Goal: Transaction & Acquisition: Purchase product/service

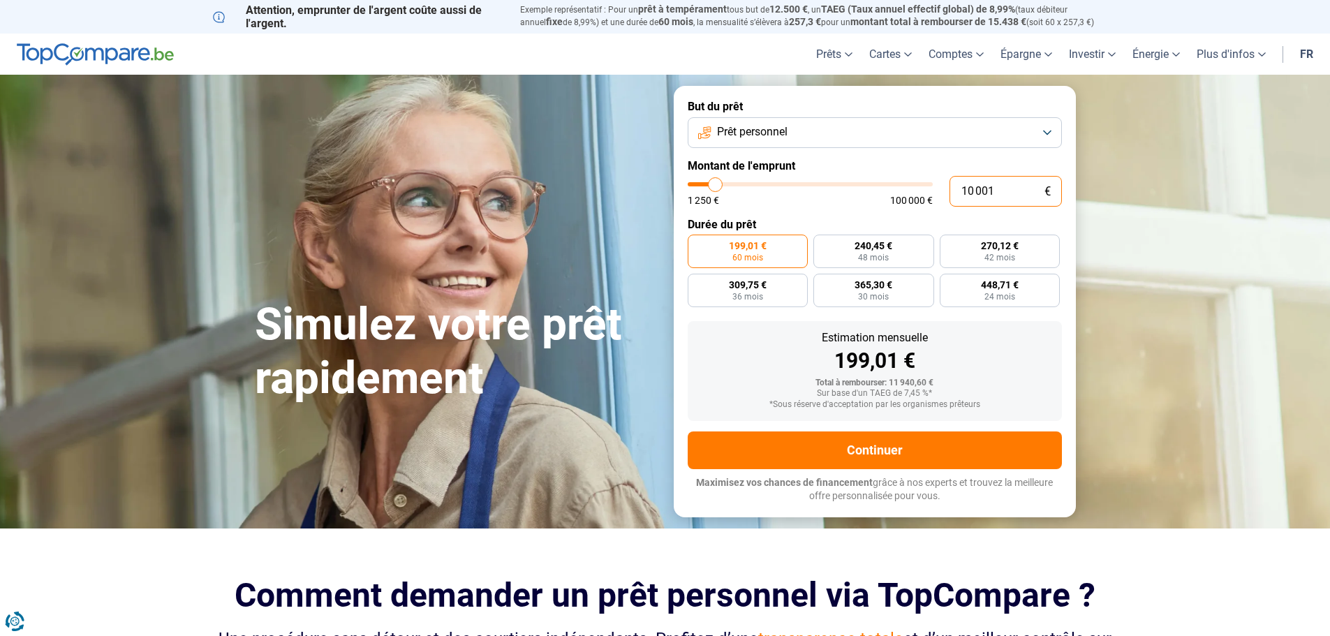
drag, startPoint x: 763, startPoint y: 209, endPoint x: 790, endPoint y: 204, distance: 28.5
click at [781, 205] on div "10 001 € 1 250 € 100 000 €" at bounding box center [875, 191] width 374 height 31
type input "1"
type input "1250"
type input "19"
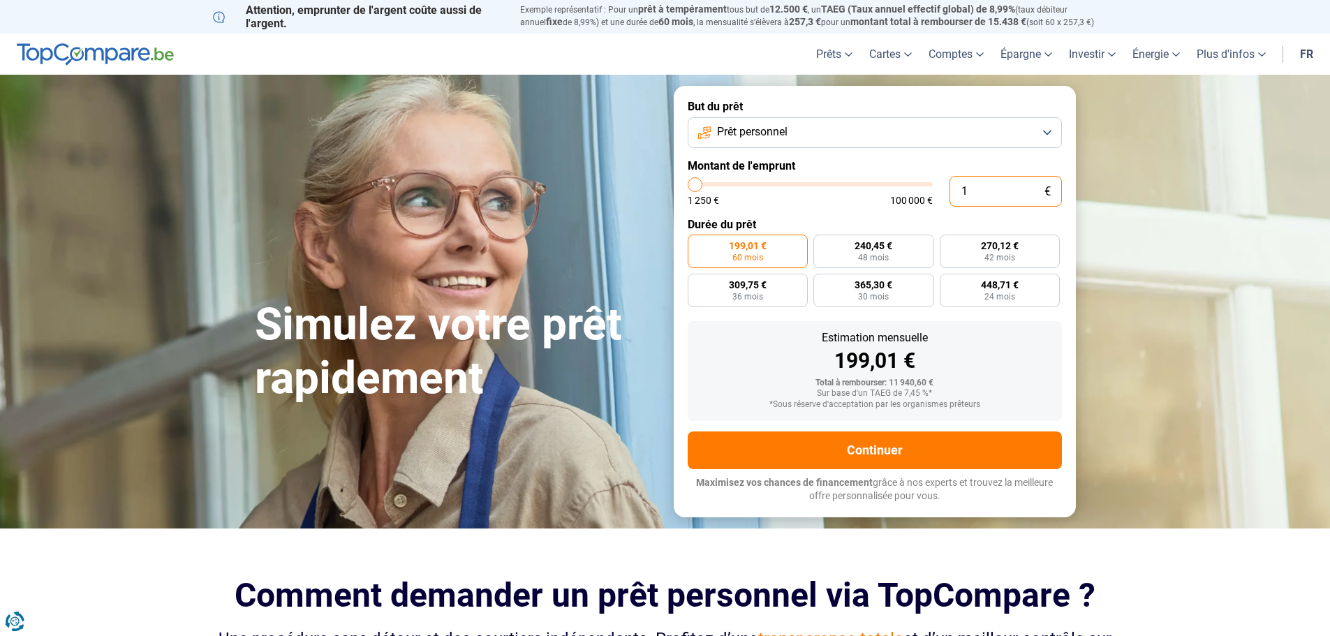
type input "1250"
type input "190"
type input "1250"
type input "1 900"
type input "2000"
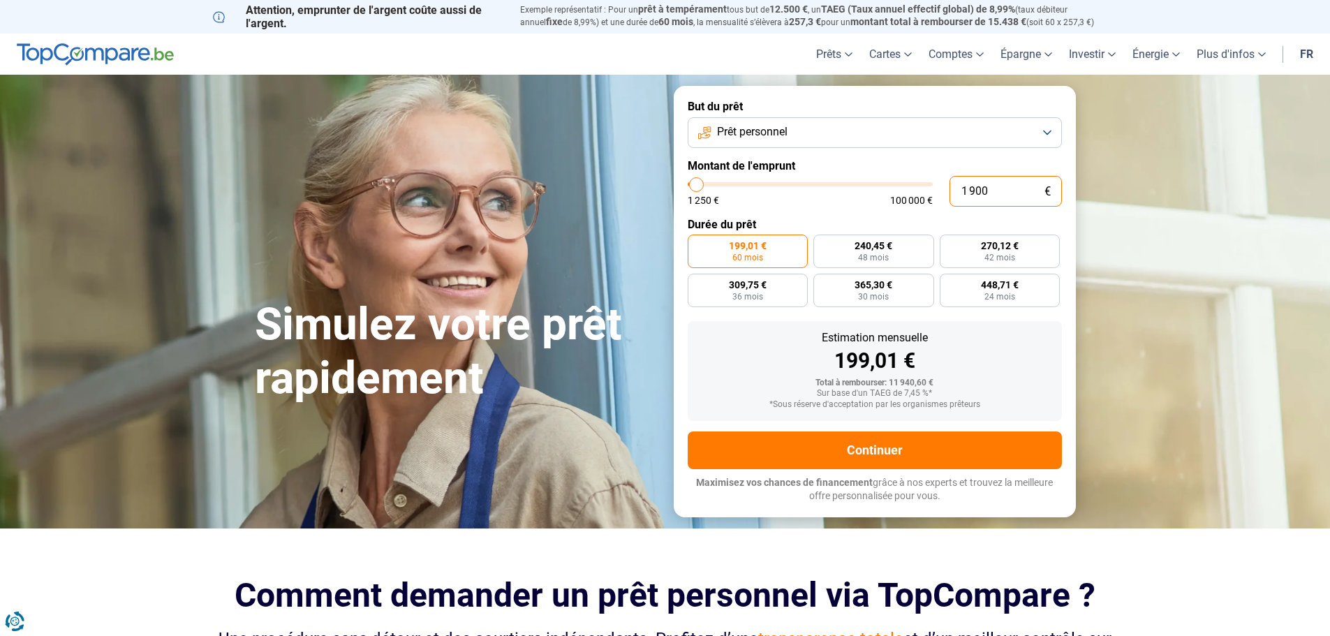
type input "19 000"
type input "19000"
type input "19 000"
radio input "false"
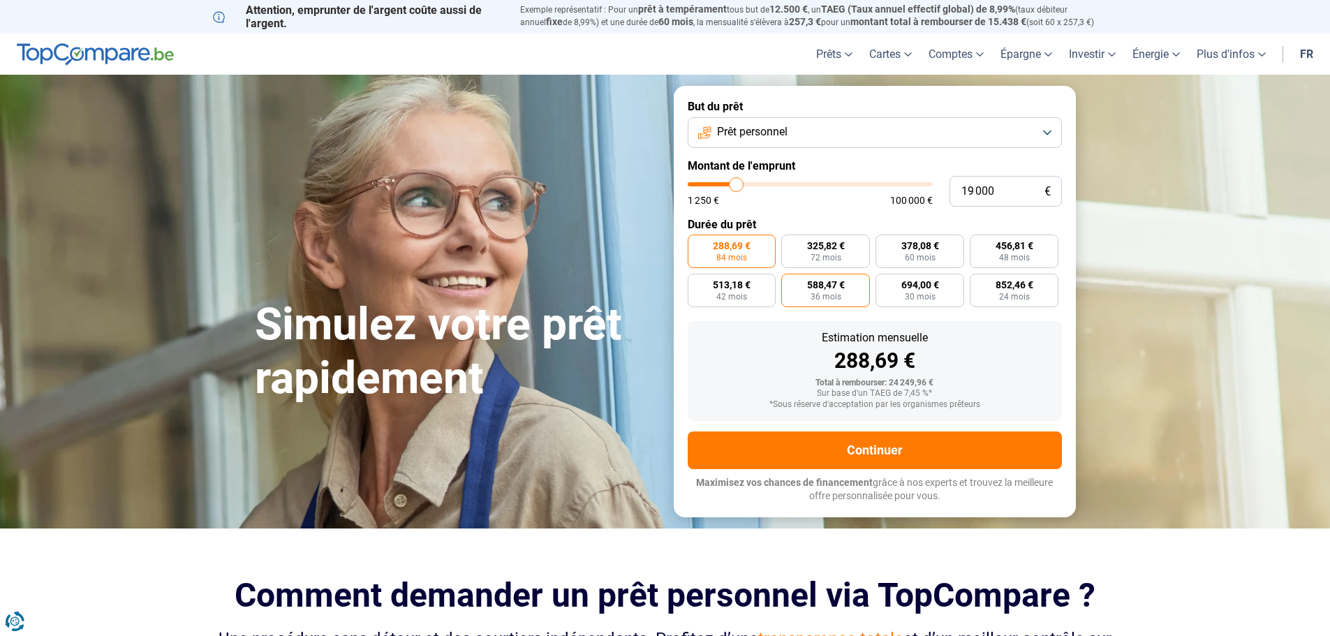
click at [831, 285] on span "588,47 €" at bounding box center [826, 285] width 38 height 10
click at [790, 283] on input "588,47 € 36 mois" at bounding box center [785, 278] width 9 height 9
radio input "true"
click at [968, 129] on button "Prêt personnel" at bounding box center [875, 132] width 374 height 31
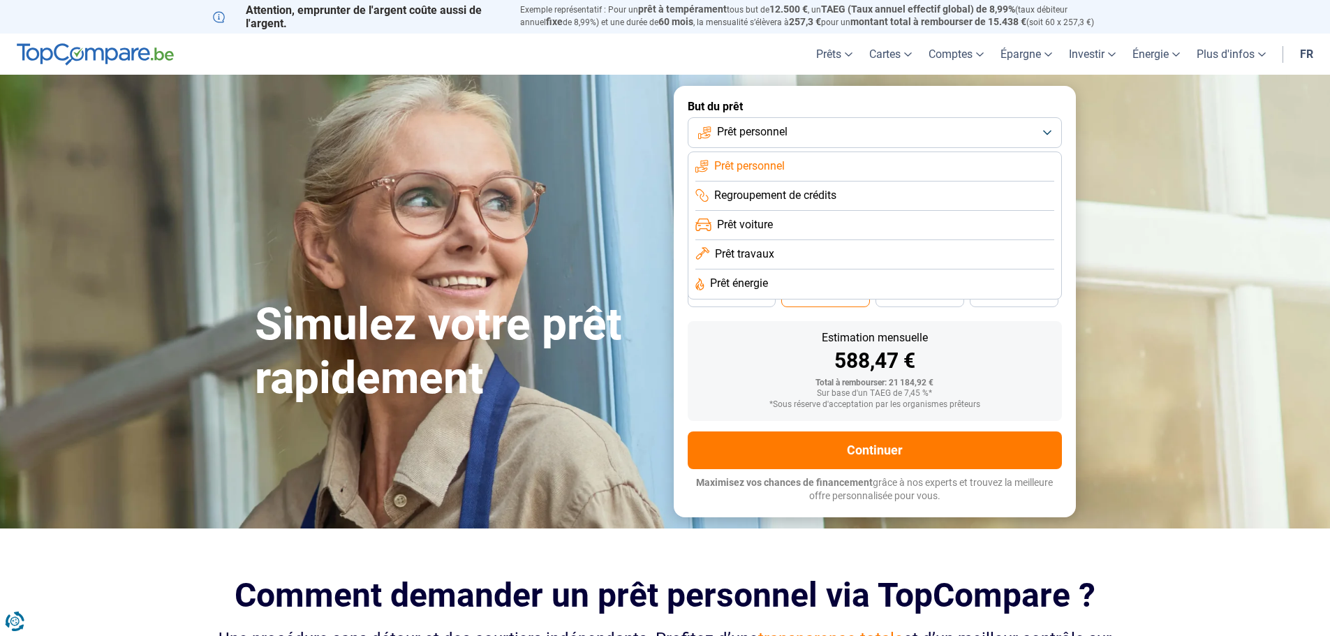
click at [779, 225] on li "Prêt voiture" at bounding box center [874, 225] width 359 height 29
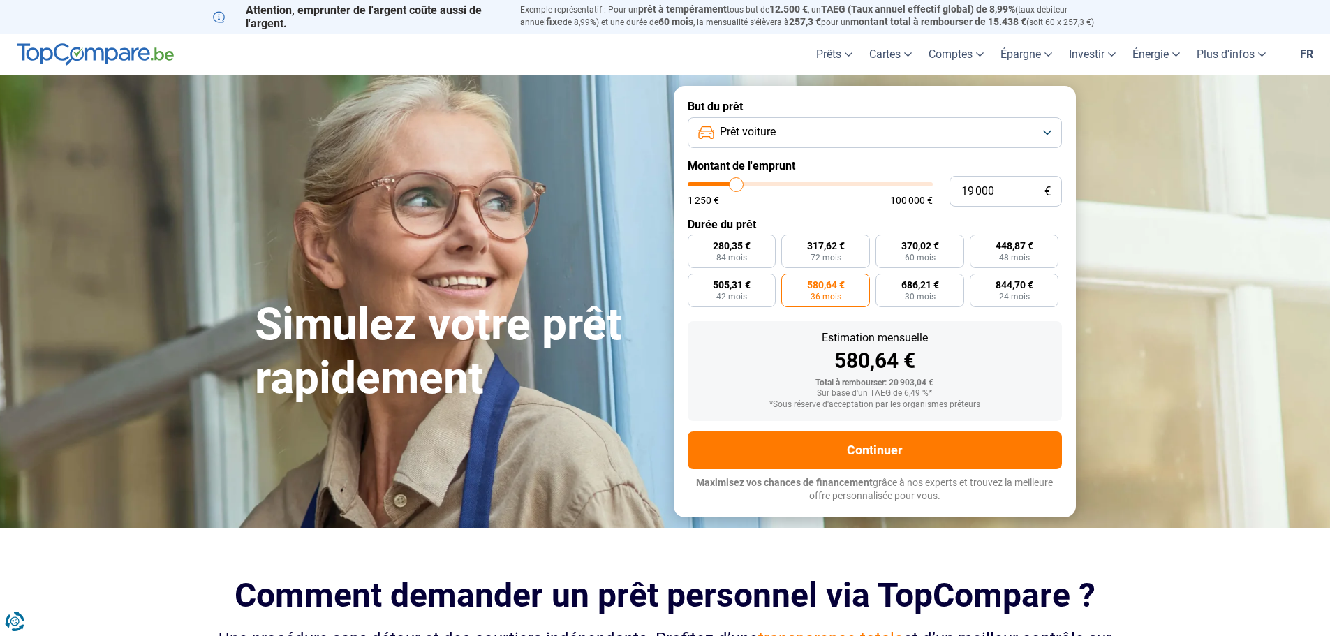
click at [1033, 139] on button "Prêt voiture" at bounding box center [875, 132] width 374 height 31
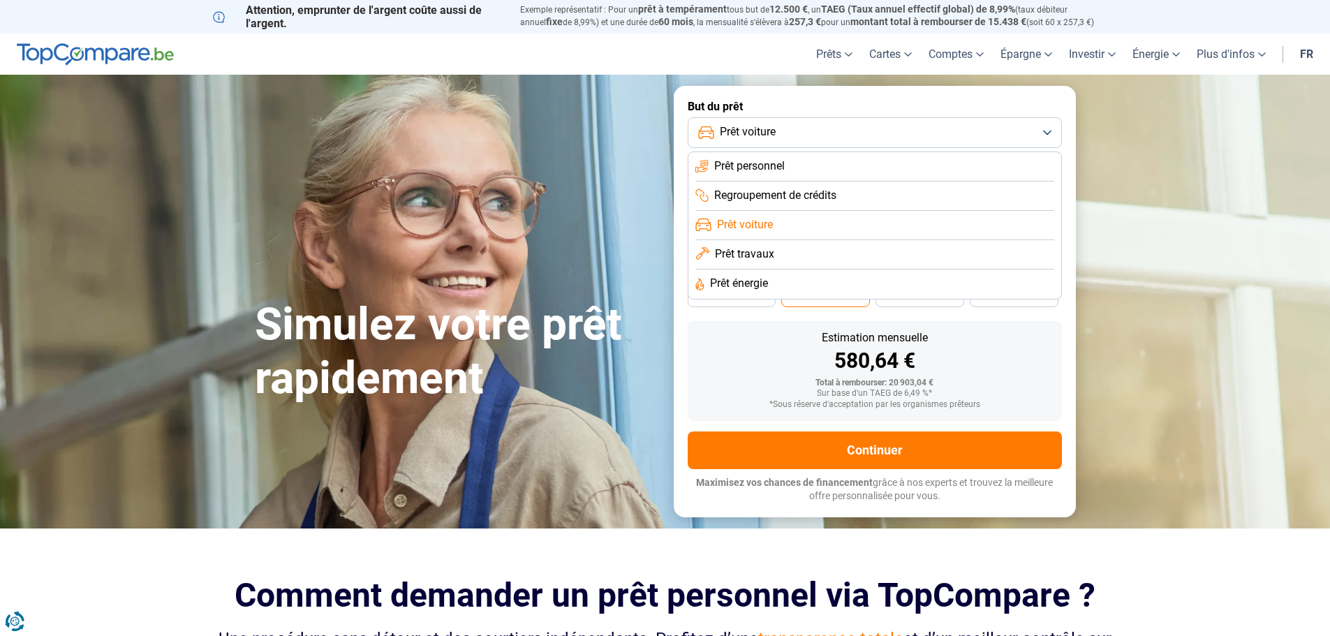
click at [800, 166] on li "Prêt personnel" at bounding box center [874, 166] width 359 height 29
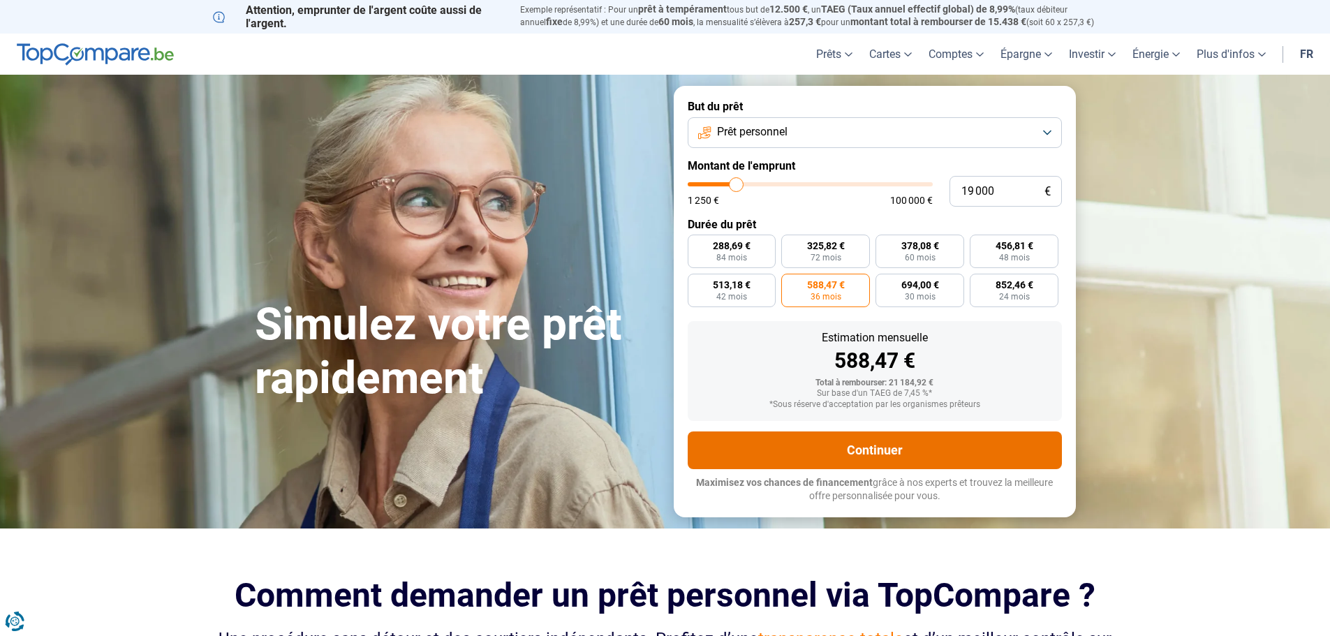
click at [895, 455] on button "Continuer" at bounding box center [875, 451] width 374 height 38
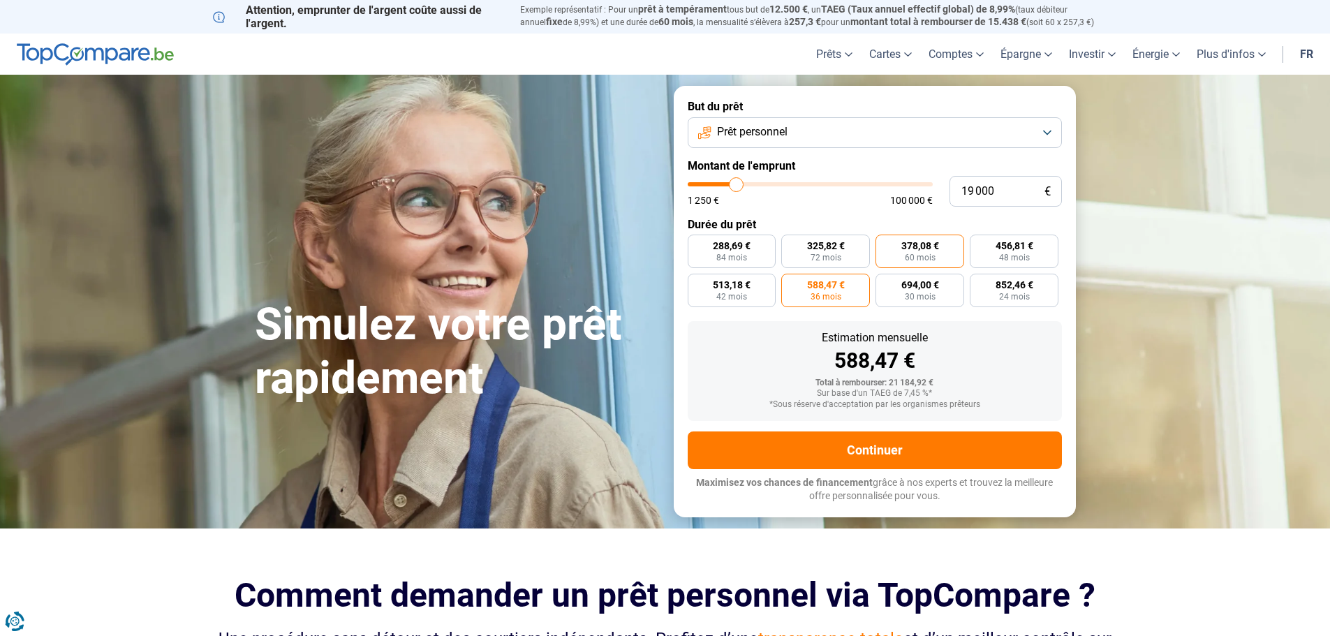
click at [928, 251] on span "378,08 €" at bounding box center [920, 246] width 38 height 10
click at [885, 244] on input "378,08 € 60 mois" at bounding box center [880, 239] width 9 height 9
radio input "true"
click at [748, 251] on span "288,69 €" at bounding box center [732, 246] width 38 height 10
click at [697, 244] on input "288,69 € 84 mois" at bounding box center [692, 239] width 9 height 9
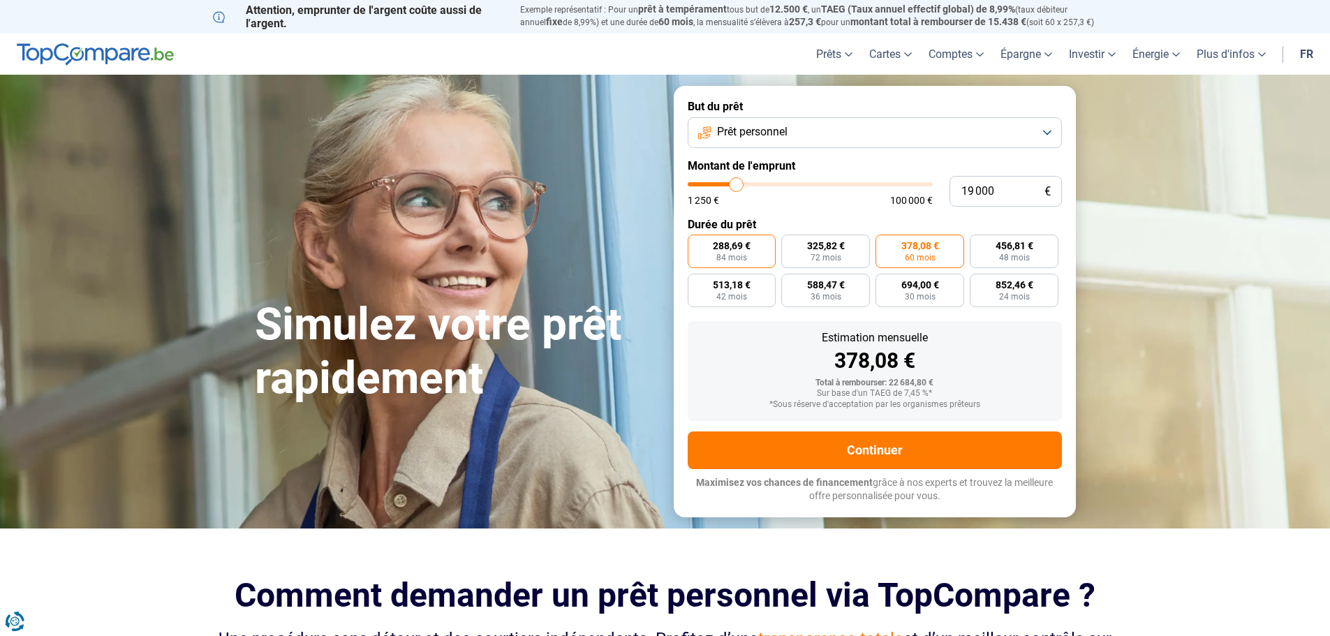
radio input "true"
click at [806, 250] on label "325,82 € 72 mois" at bounding box center [825, 252] width 89 height 34
click at [790, 244] on input "325,82 € 72 mois" at bounding box center [785, 239] width 9 height 9
radio input "true"
click at [904, 254] on label "378,08 € 60 mois" at bounding box center [920, 252] width 89 height 34
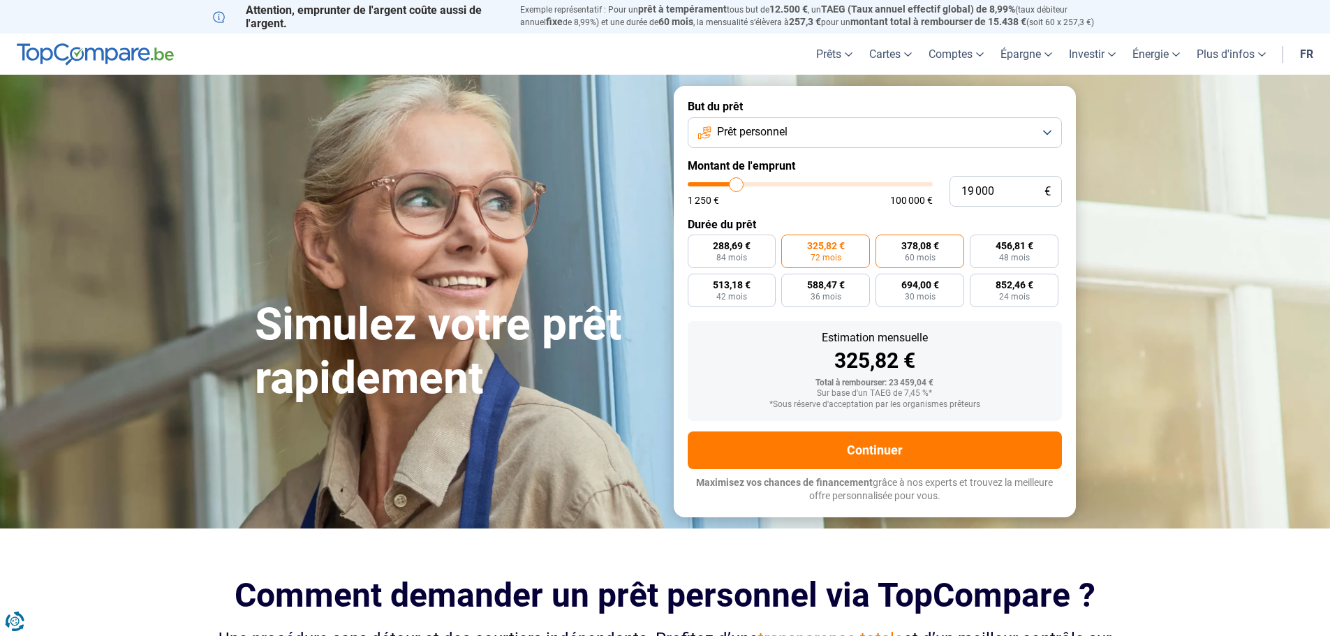
click at [885, 244] on input "378,08 € 60 mois" at bounding box center [880, 239] width 9 height 9
radio input "true"
click at [1027, 254] on span "48 mois" at bounding box center [1014, 257] width 31 height 8
click at [979, 244] on input "456,81 € 48 mois" at bounding box center [974, 239] width 9 height 9
radio input "true"
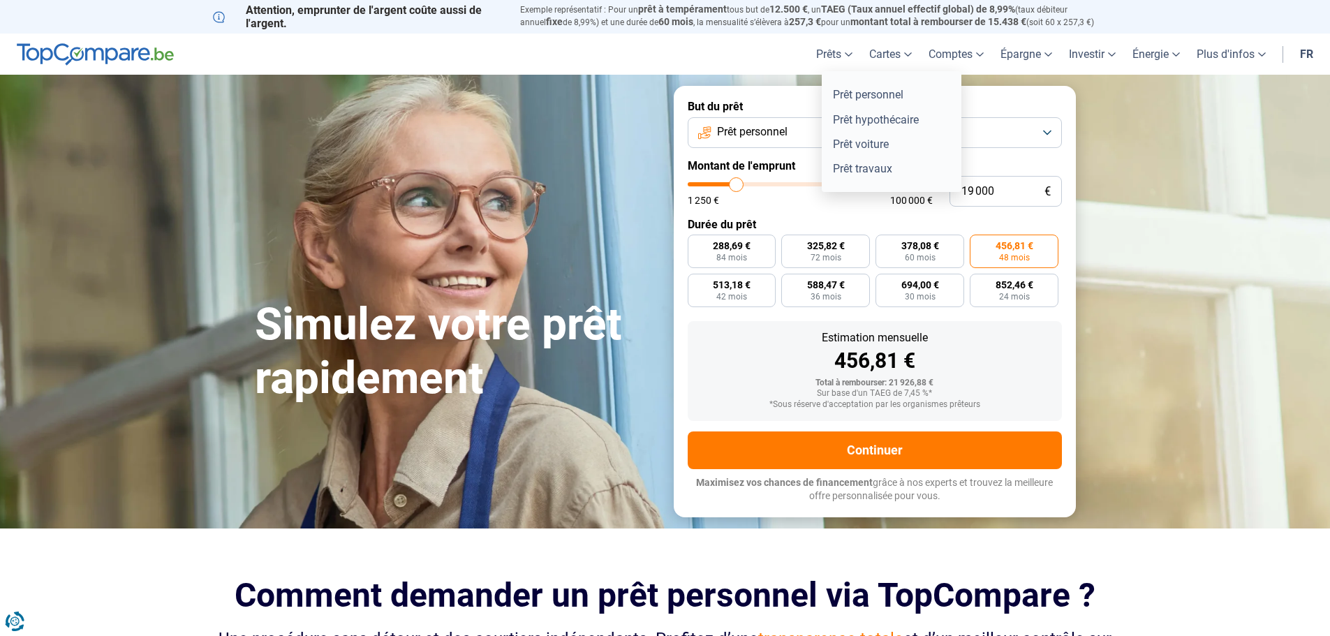
click at [846, 59] on link "Prêts" at bounding box center [834, 54] width 53 height 41
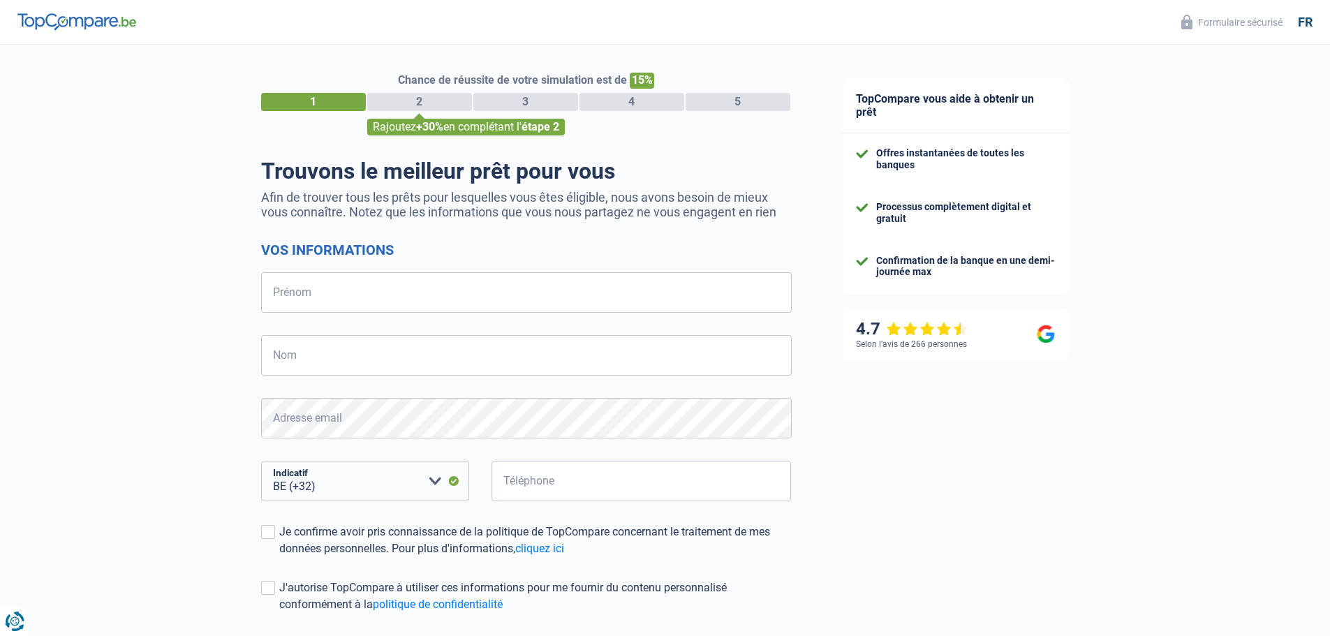
select select "32"
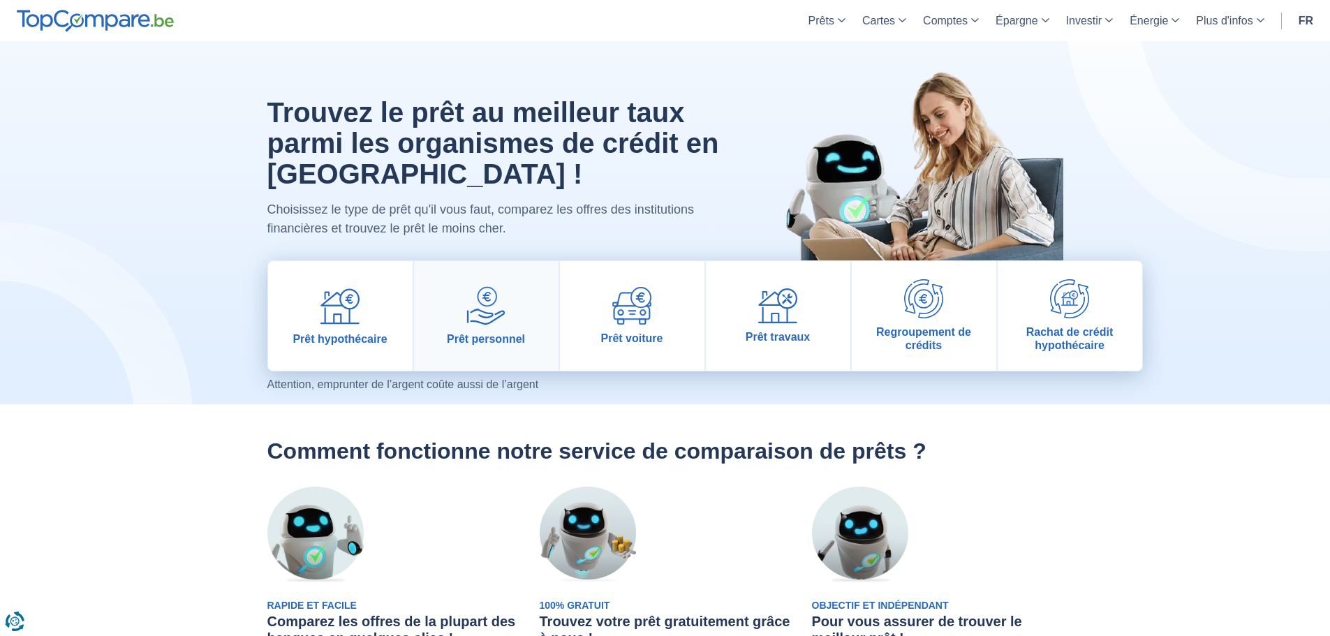
click at [453, 320] on link "Prêt personnel" at bounding box center [486, 316] width 145 height 110
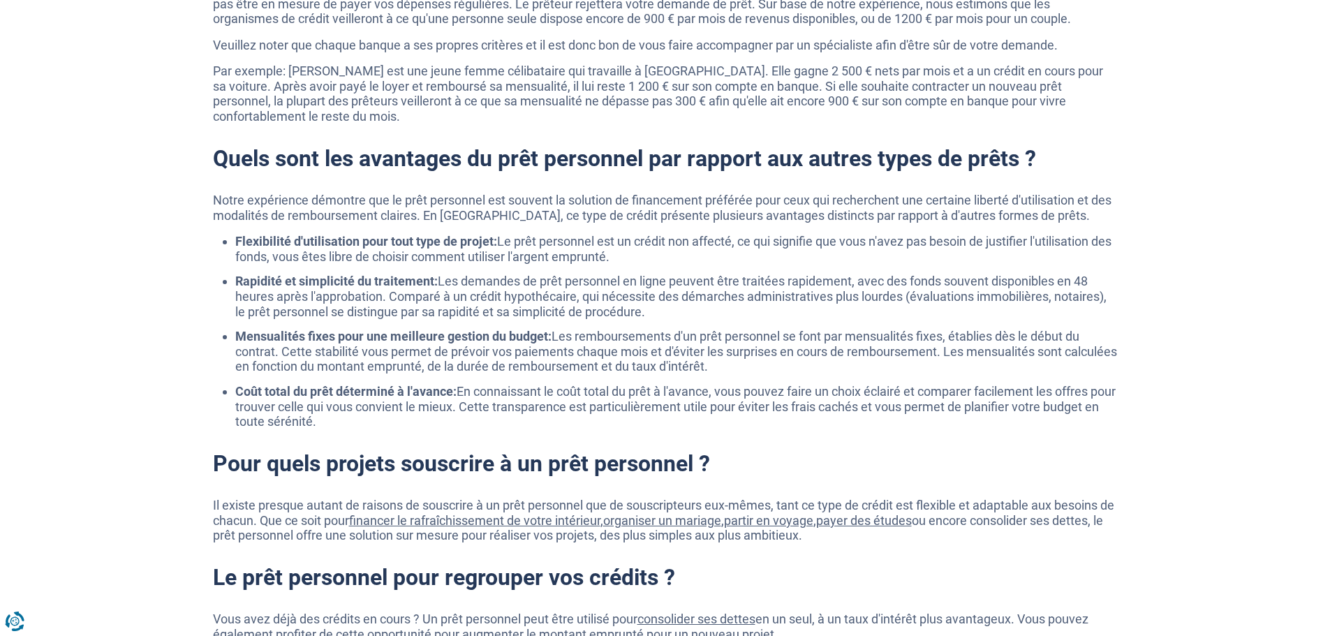
scroll to position [838, 0]
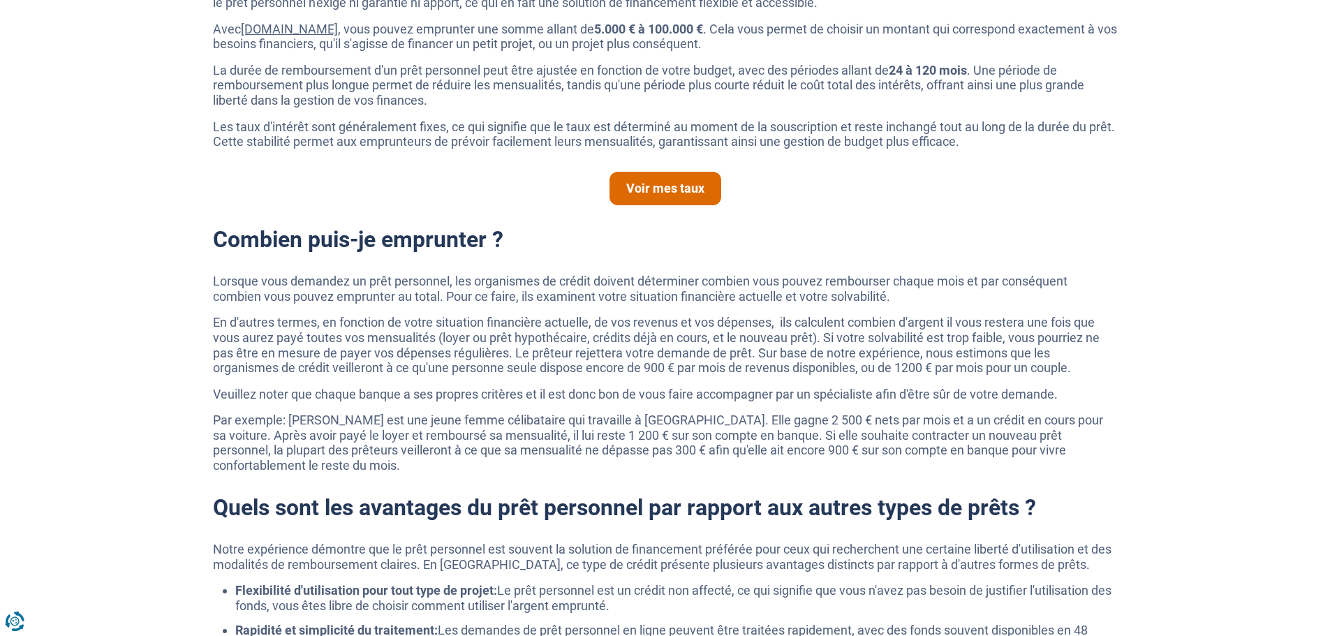
click at [683, 180] on link "Voir mes taux" at bounding box center [666, 189] width 112 height 34
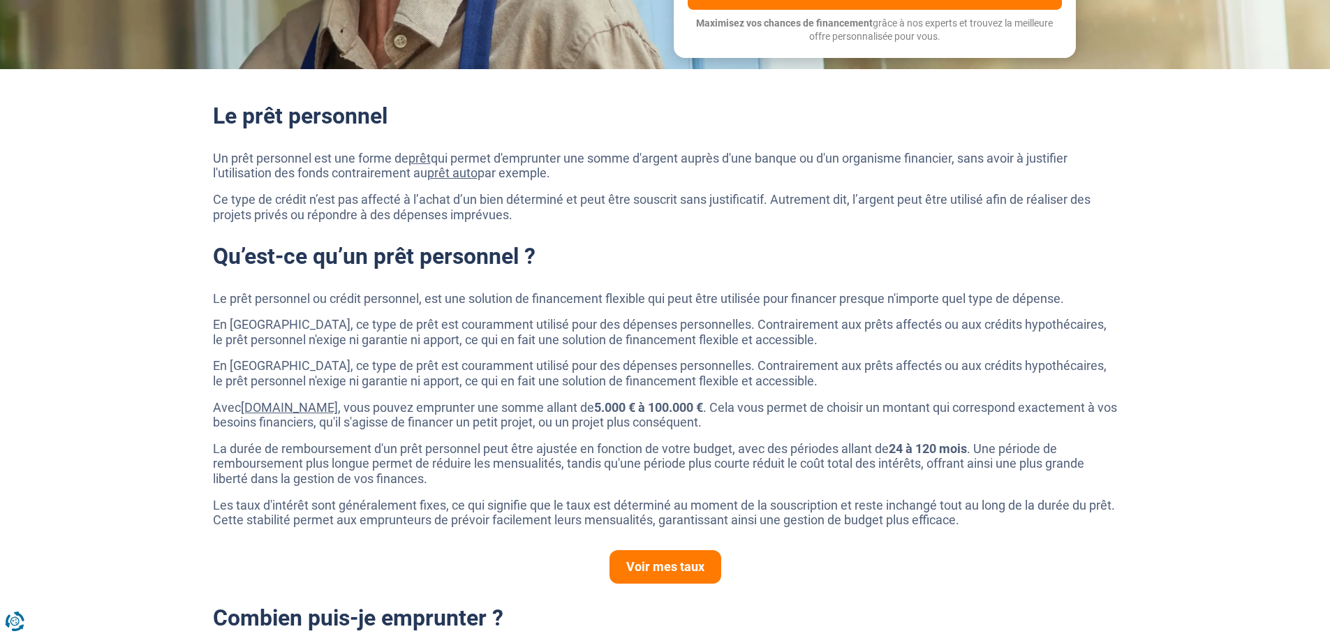
scroll to position [559, 0]
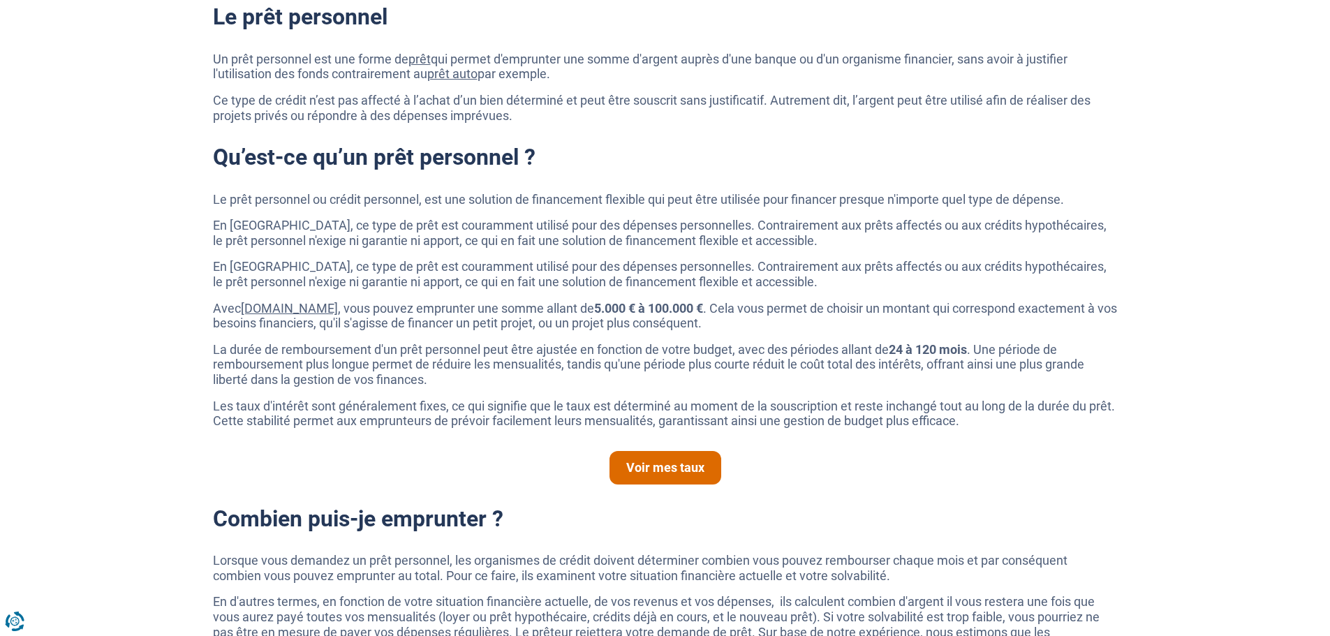
click at [691, 467] on link "Voir mes taux" at bounding box center [666, 468] width 112 height 34
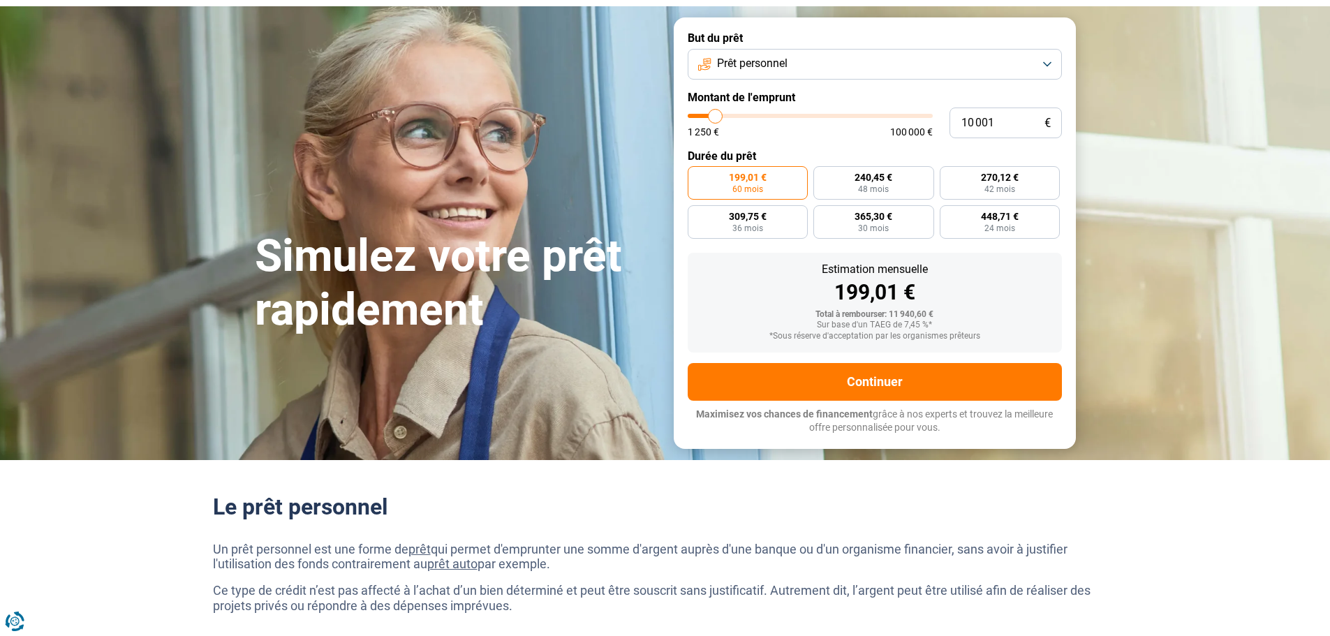
scroll to position [0, 0]
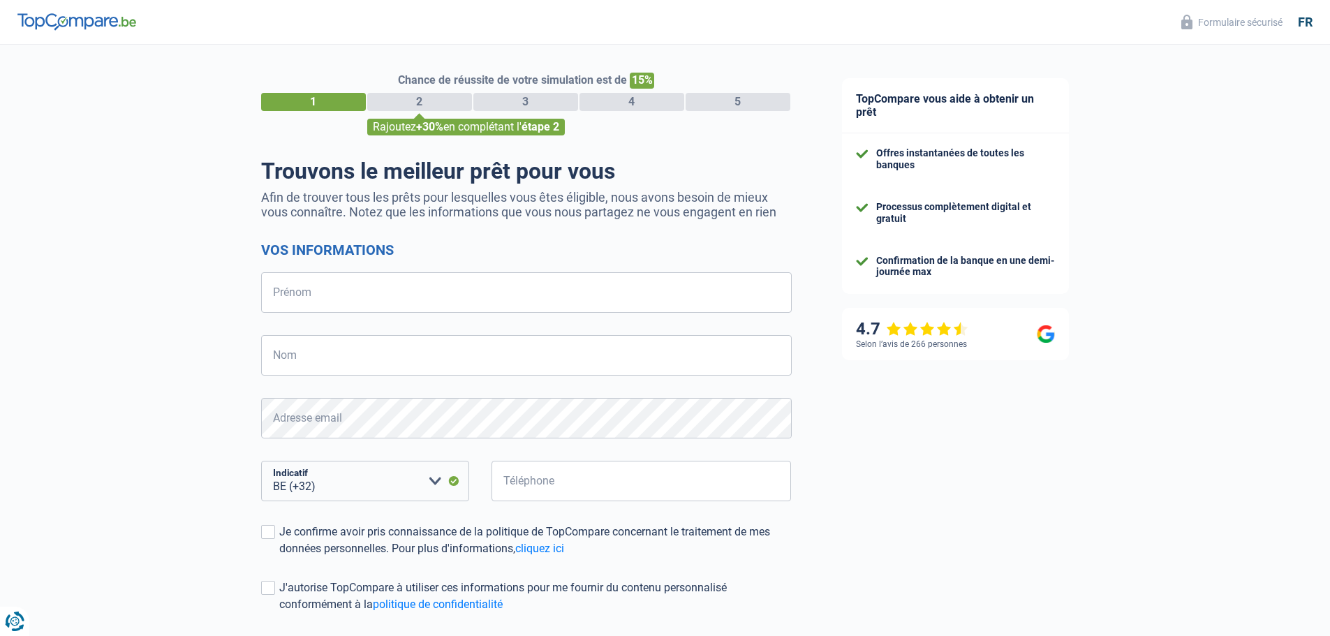
select select "32"
click at [391, 302] on input "Prénom" at bounding box center [526, 292] width 531 height 41
type input "[PERSON_NAME]"
type input "SCHOLTISSEN"
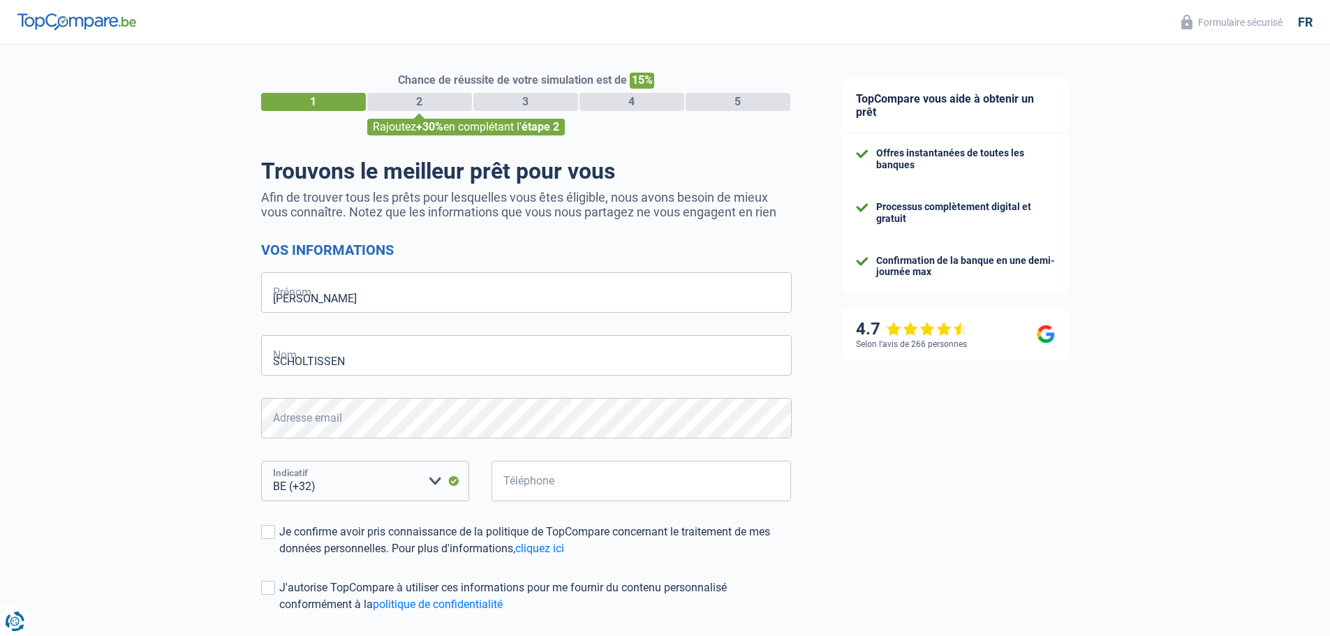
select select "352"
type input "621492844"
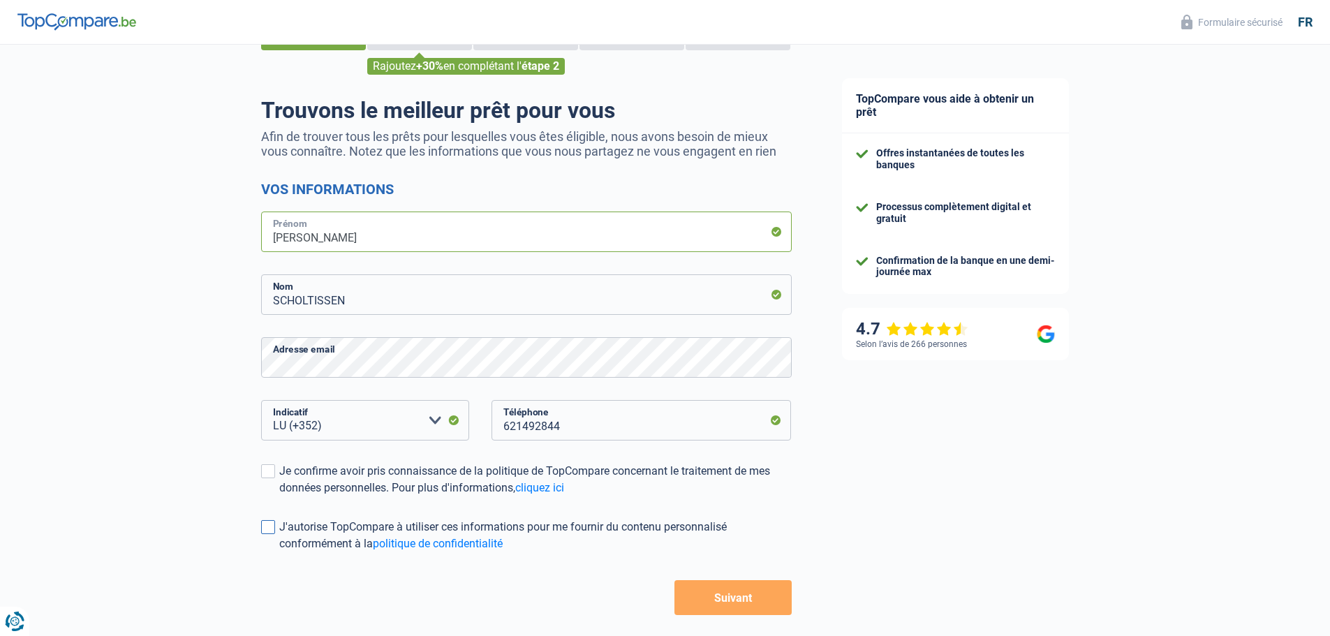
scroll to position [122, 0]
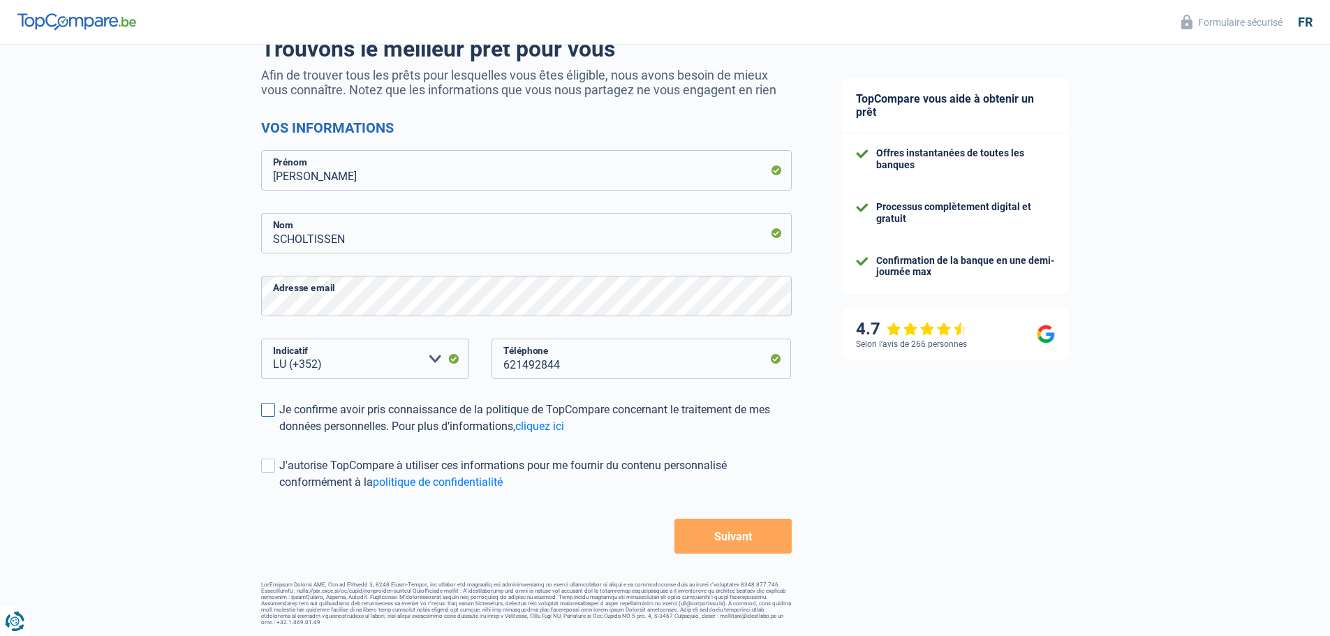
click at [270, 405] on span at bounding box center [268, 410] width 14 height 14
click at [279, 435] on input "Je confirme avoir pris connaissance de la politique de TopCompare concernant le…" at bounding box center [279, 435] width 0 height 0
click at [268, 473] on span at bounding box center [268, 466] width 14 height 14
click at [279, 491] on input "J'autorise TopCompare à utiliser ces informations pour me fournir du contenu pe…" at bounding box center [279, 491] width 0 height 0
click at [267, 471] on span at bounding box center [268, 466] width 14 height 14
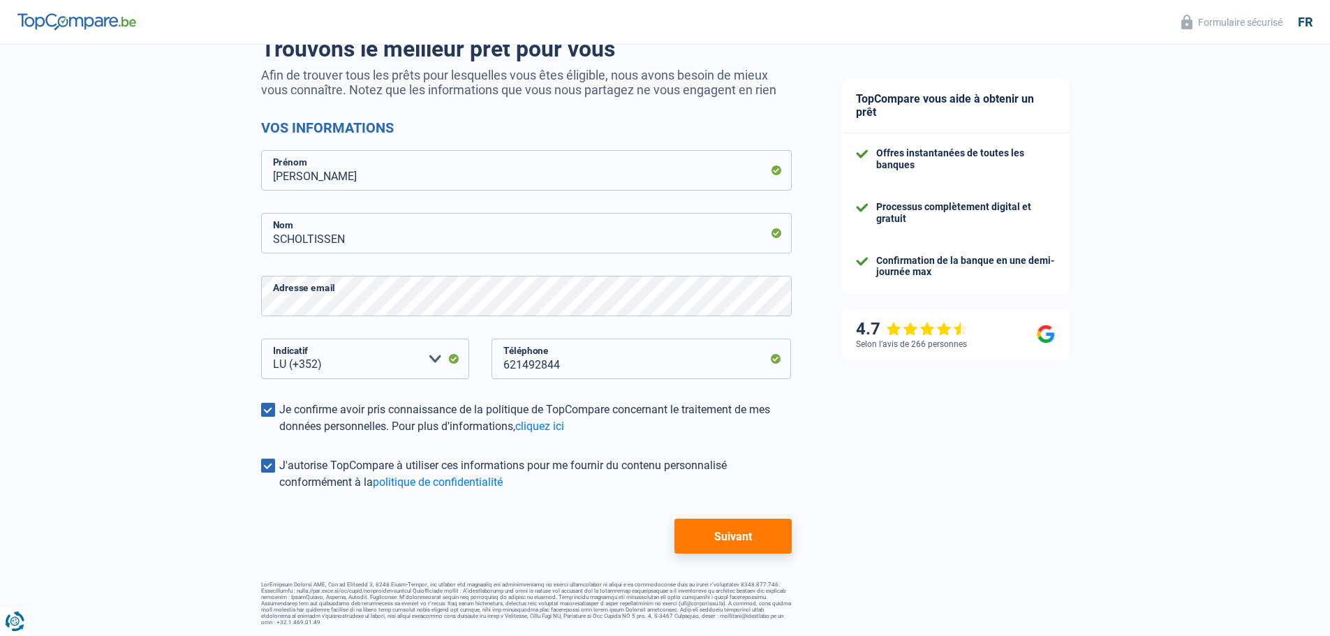
click at [279, 491] on input "J'autorise TopCompare à utiliser ces informations pour me fournir du contenu pe…" at bounding box center [279, 491] width 0 height 0
click at [738, 541] on button "Suivant" at bounding box center [733, 536] width 117 height 35
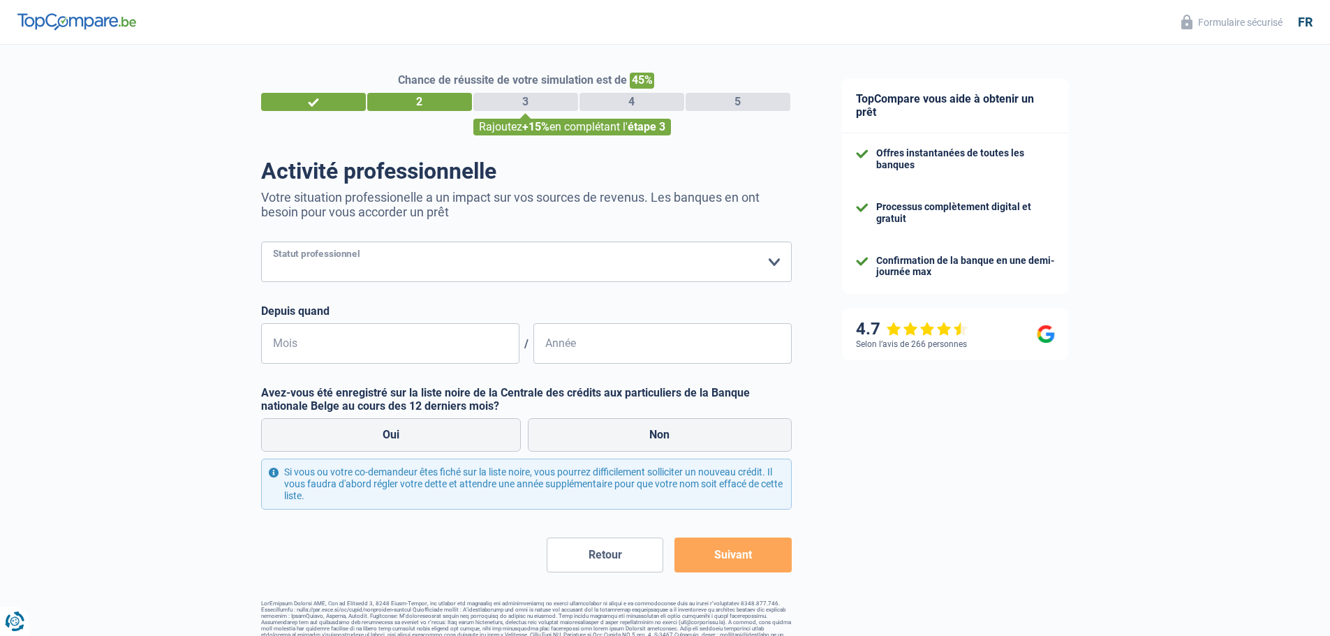
click at [421, 270] on select "Ouvrier Employé privé Employé public Invalide Indépendant Pensionné Chômeur Mut…" at bounding box center [526, 262] width 531 height 41
select select "privateEmployee"
click at [261, 243] on select "Ouvrier Employé privé Employé public Invalide Indépendant Pensionné Chômeur Mut…" at bounding box center [526, 262] width 531 height 41
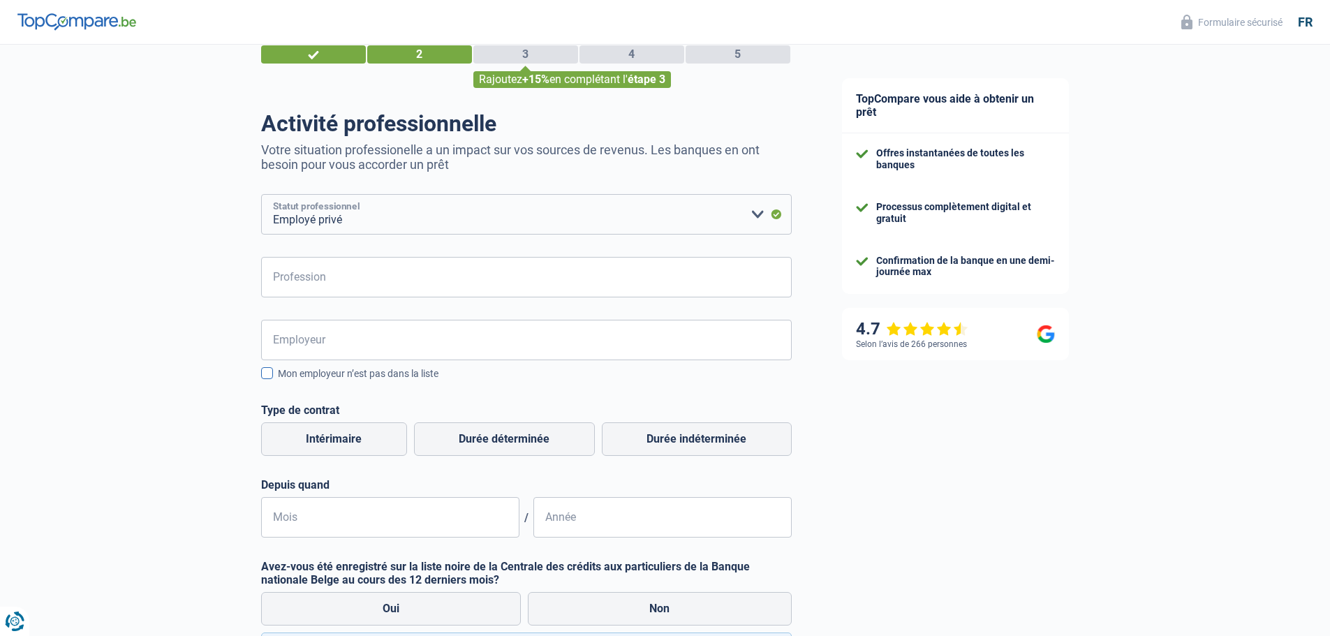
scroll to position [140, 0]
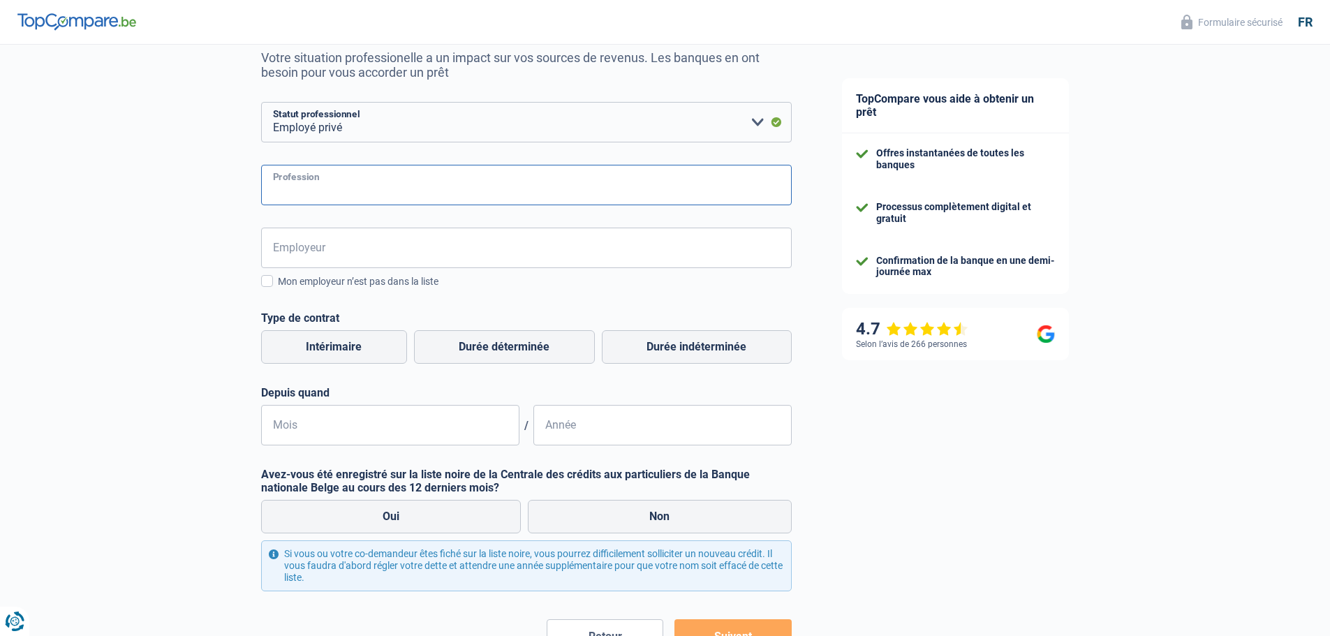
click at [426, 193] on input "Profession" at bounding box center [526, 185] width 531 height 41
type input "Employé"
click at [267, 287] on span at bounding box center [267, 281] width 12 height 12
click at [278, 289] on input "Mon employeur n’est pas dans la liste" at bounding box center [278, 289] width 0 height 0
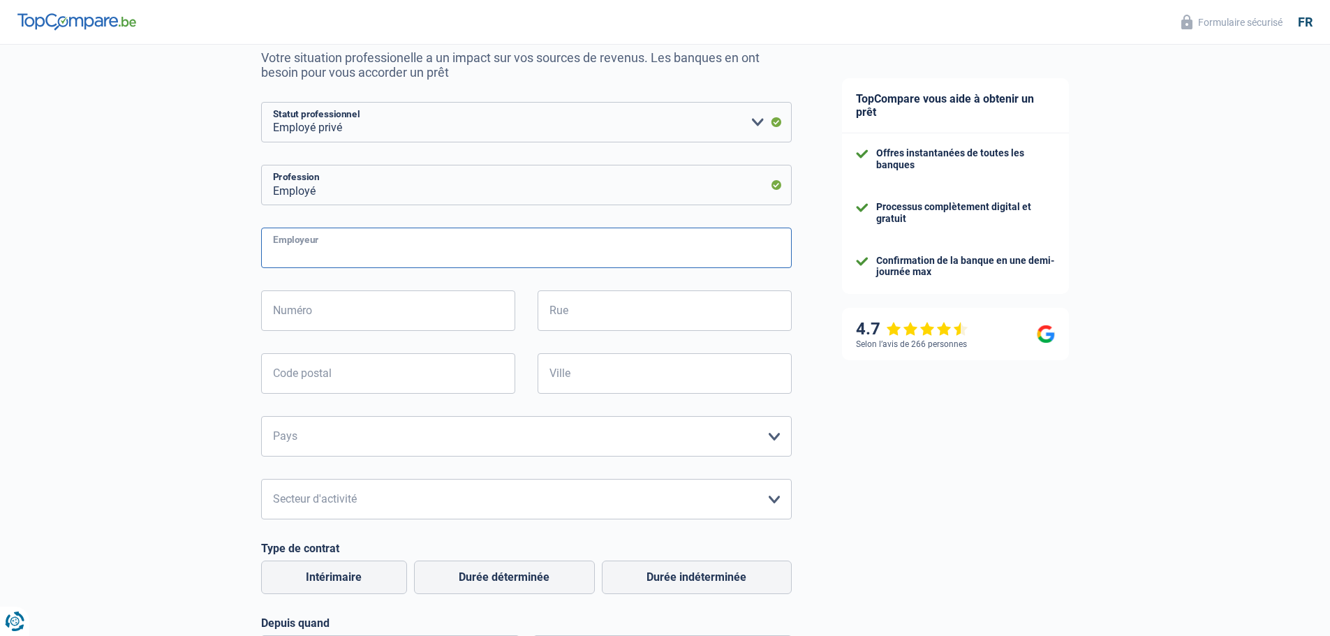
click at [413, 258] on input "Employeur" at bounding box center [526, 248] width 531 height 41
click at [848, 438] on div "TopCompare vous aide à obtenir un prêt Offres instantanées de toutes les banque…" at bounding box center [1074, 436] width 514 height 1063
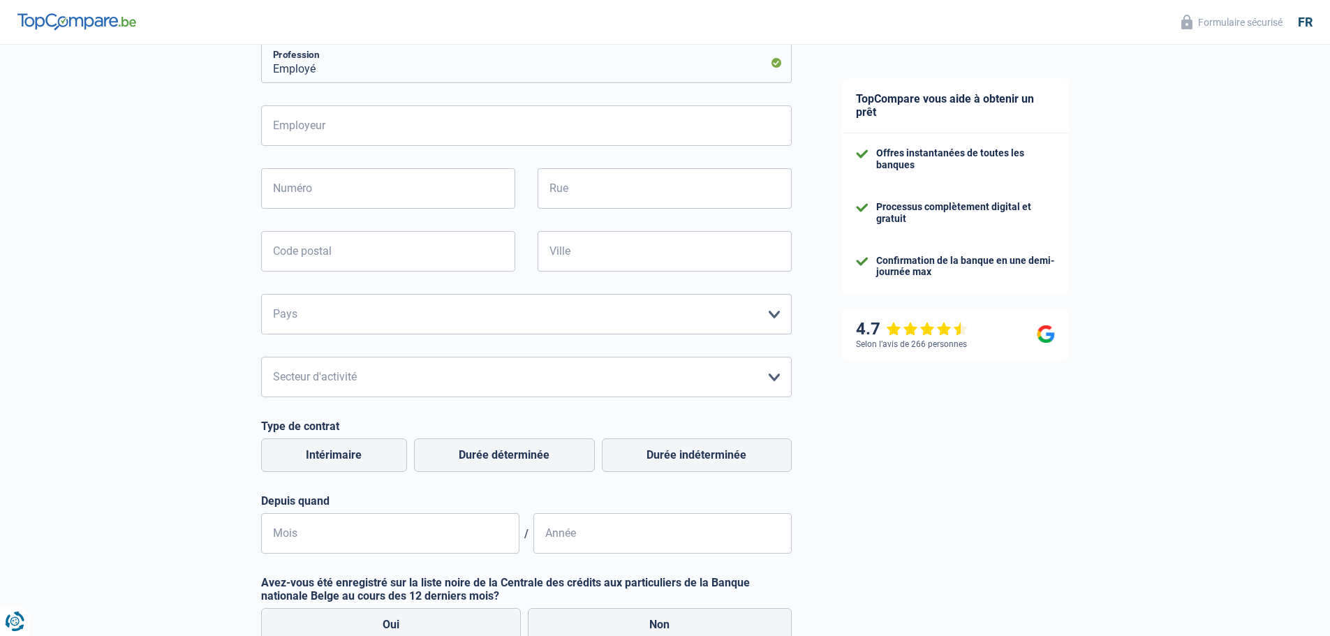
scroll to position [279, 0]
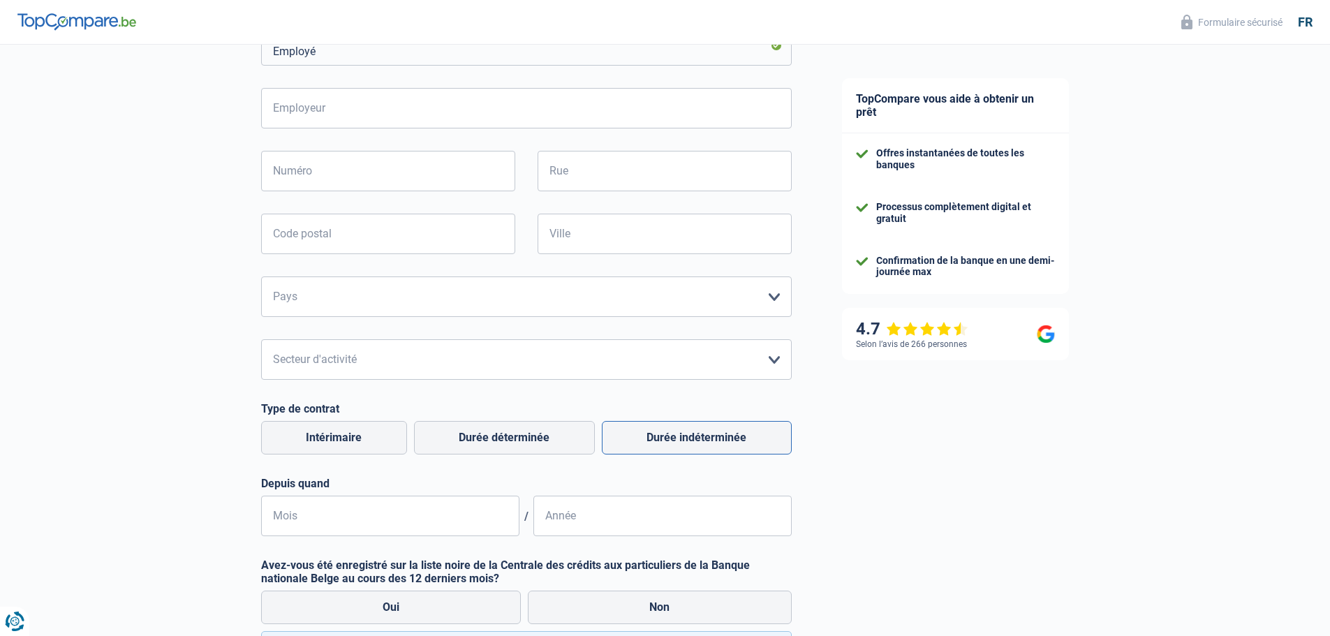
click at [714, 443] on label "Durée indéterminée" at bounding box center [697, 438] width 190 height 34
click at [714, 443] on input "Durée indéterminée" at bounding box center [697, 438] width 190 height 34
radio input "true"
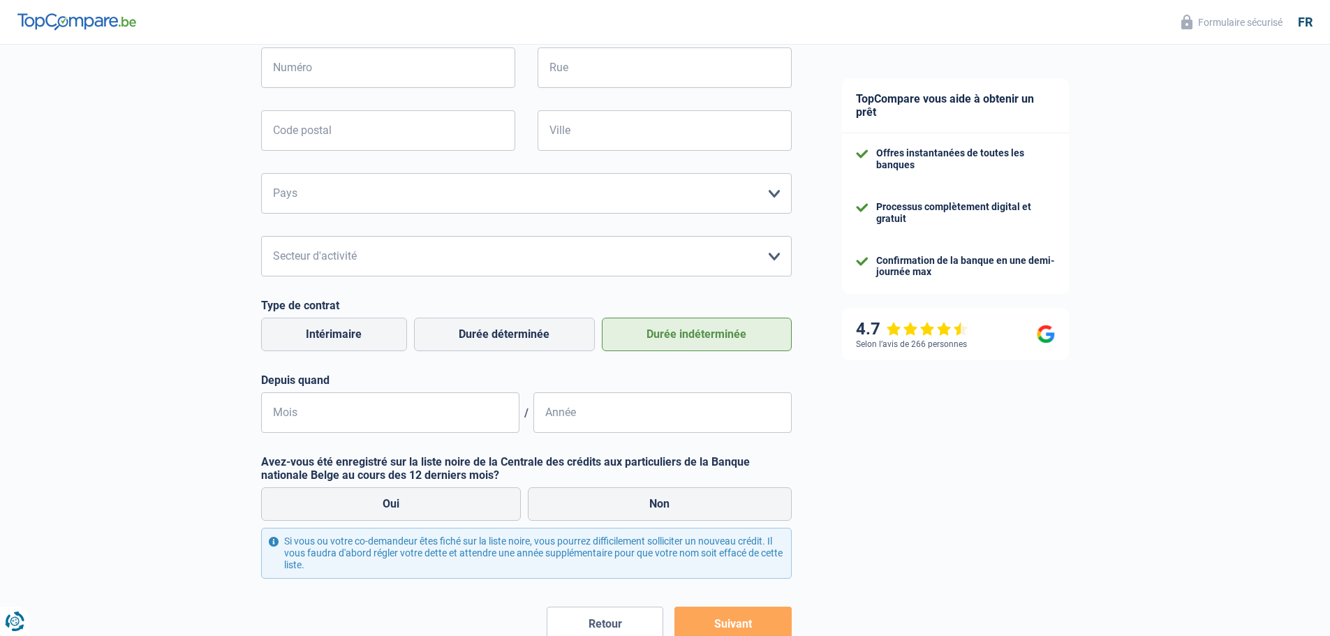
scroll to position [471, 0]
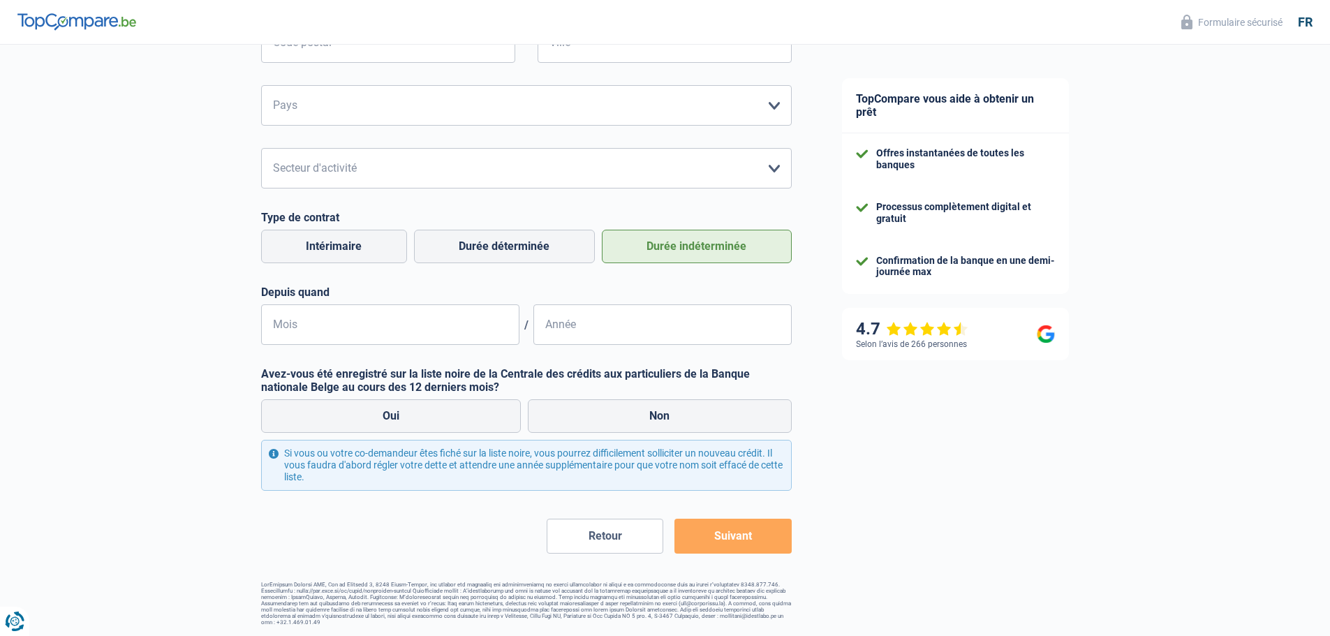
click at [733, 538] on button "Suivant" at bounding box center [733, 536] width 117 height 35
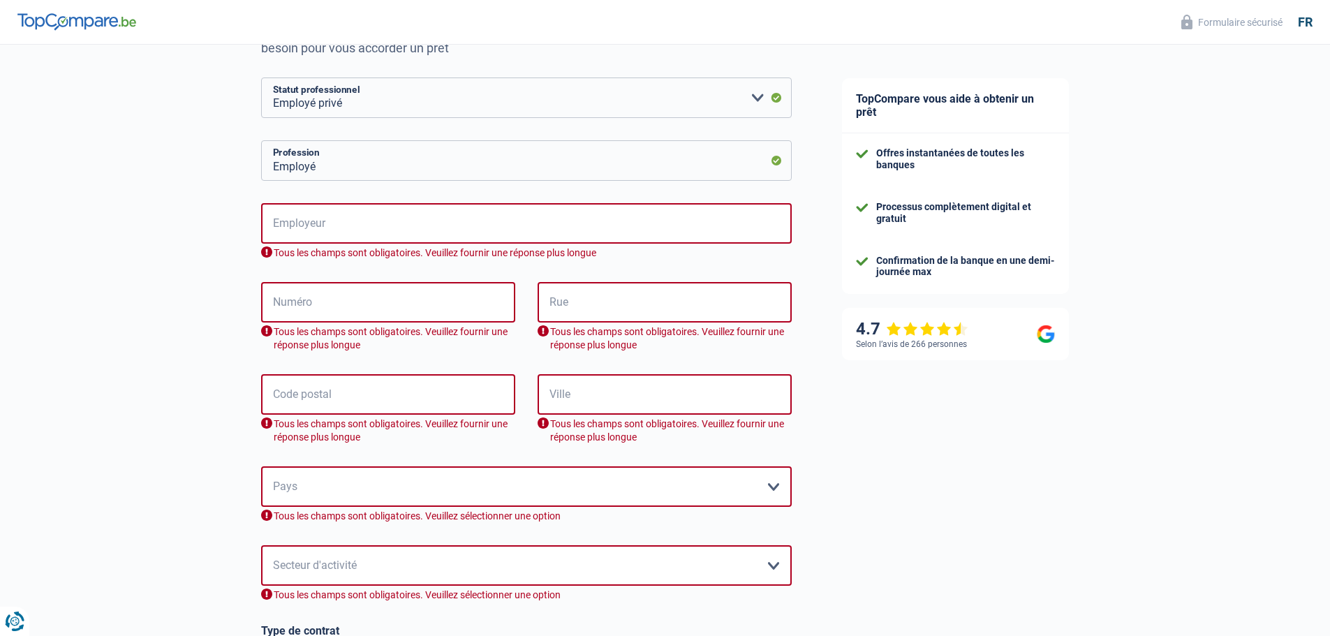
scroll to position [0, 0]
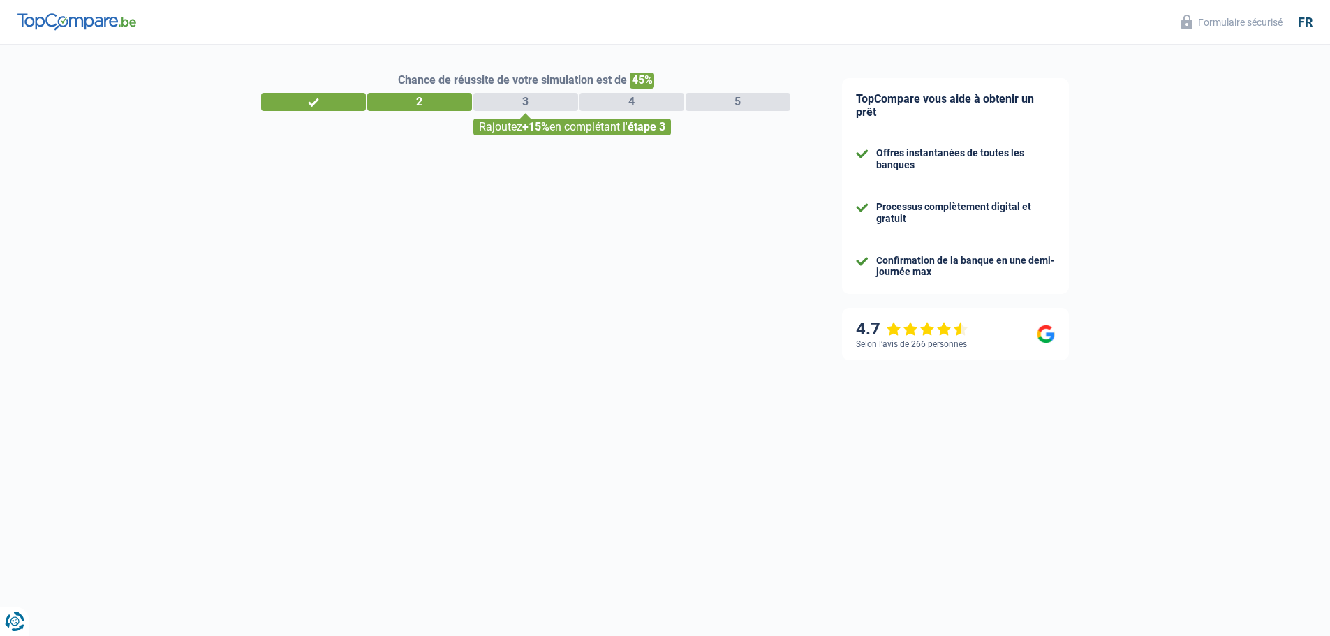
select select "352"
